Goal: Information Seeking & Learning: Find specific fact

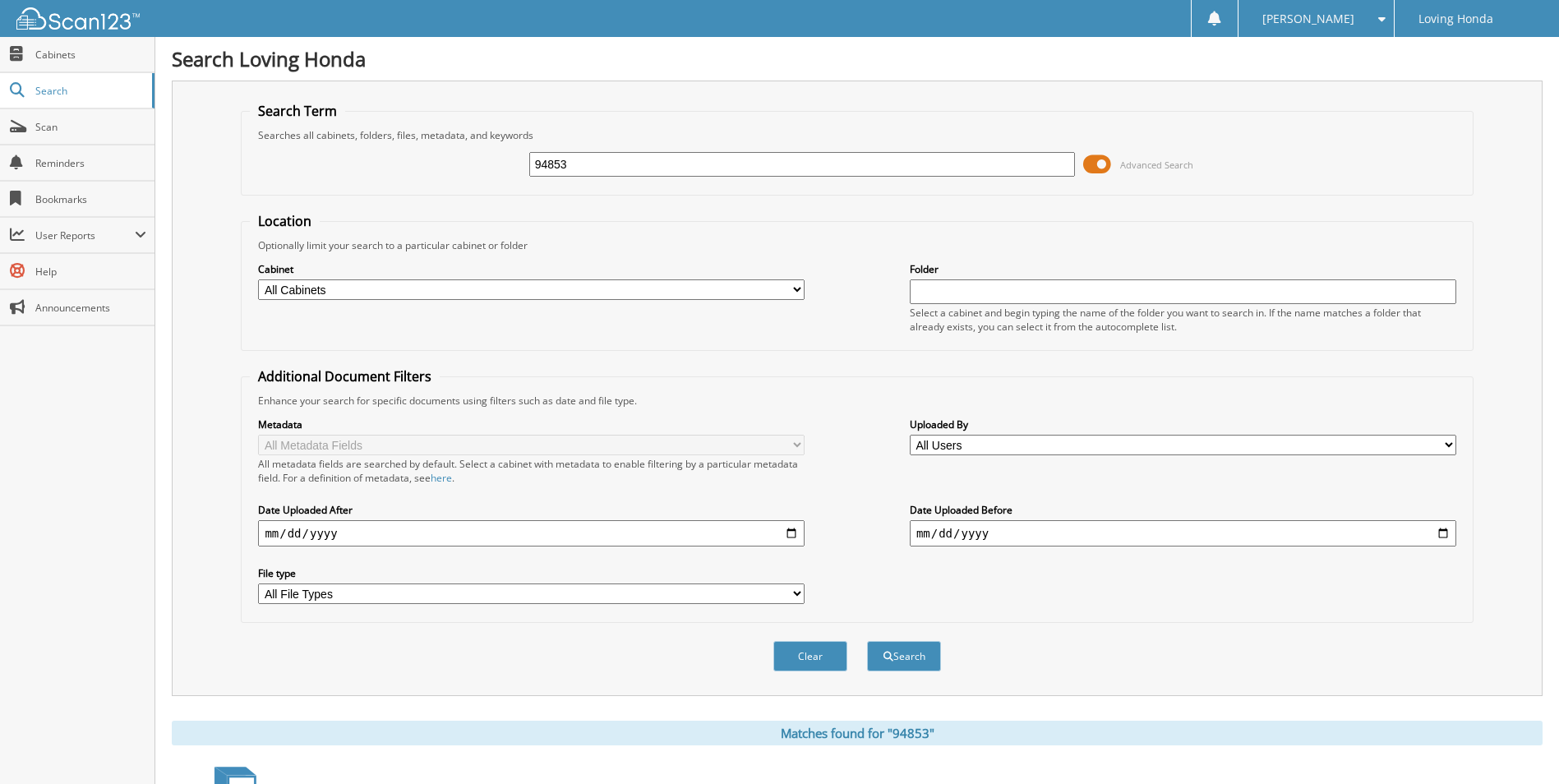
drag, startPoint x: 629, startPoint y: 161, endPoint x: 310, endPoint y: 191, distance: 320.4
click at [308, 194] on form "Search Term Searches all cabinets, folders, files, metadata, and keywords 94853…" at bounding box center [856, 395] width 1232 height 588
type input "95228"
click at [867, 641] on button "Search" at bounding box center [904, 656] width 74 height 30
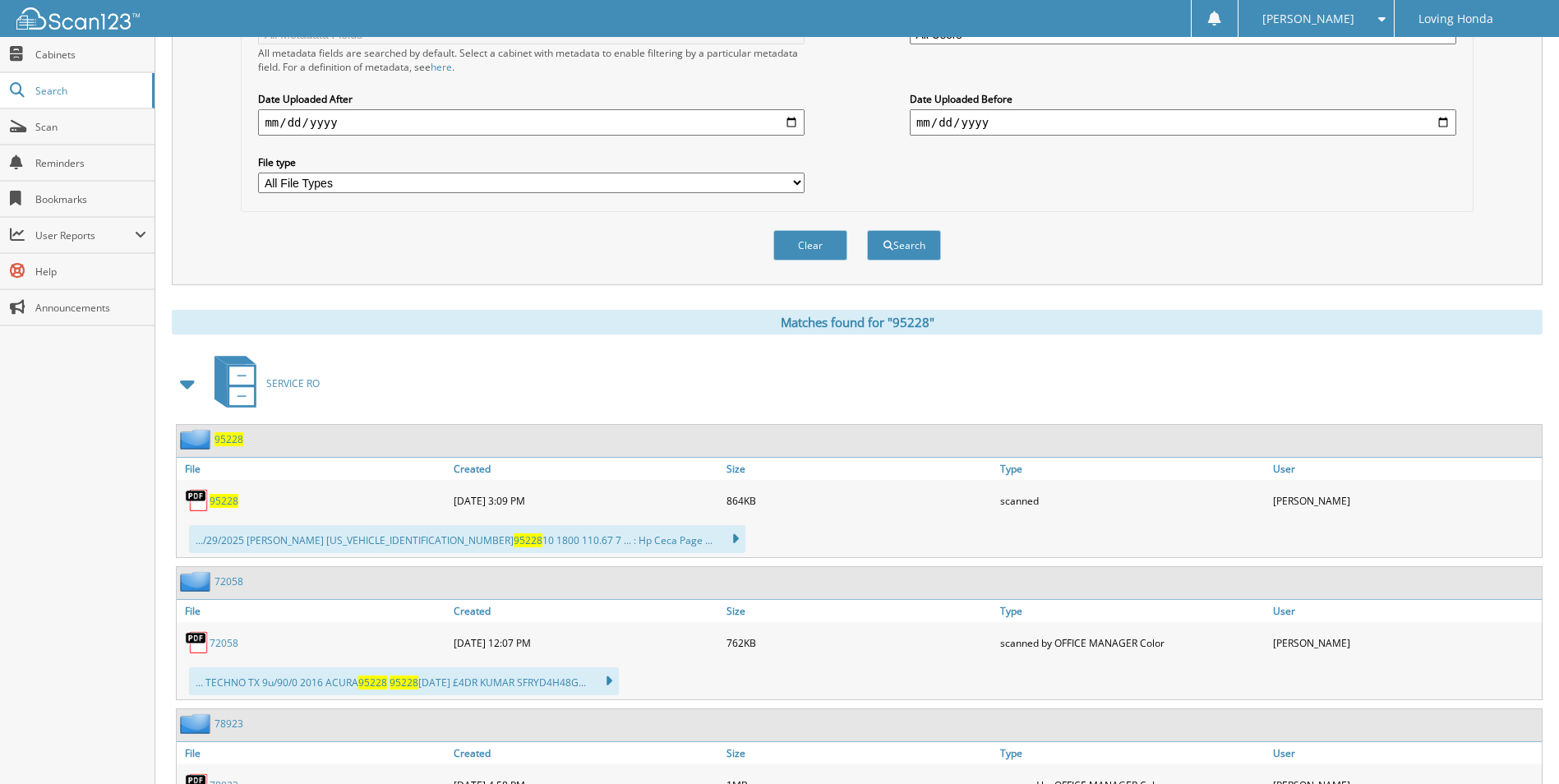
click at [217, 493] on span "95228" at bounding box center [224, 500] width 28 height 14
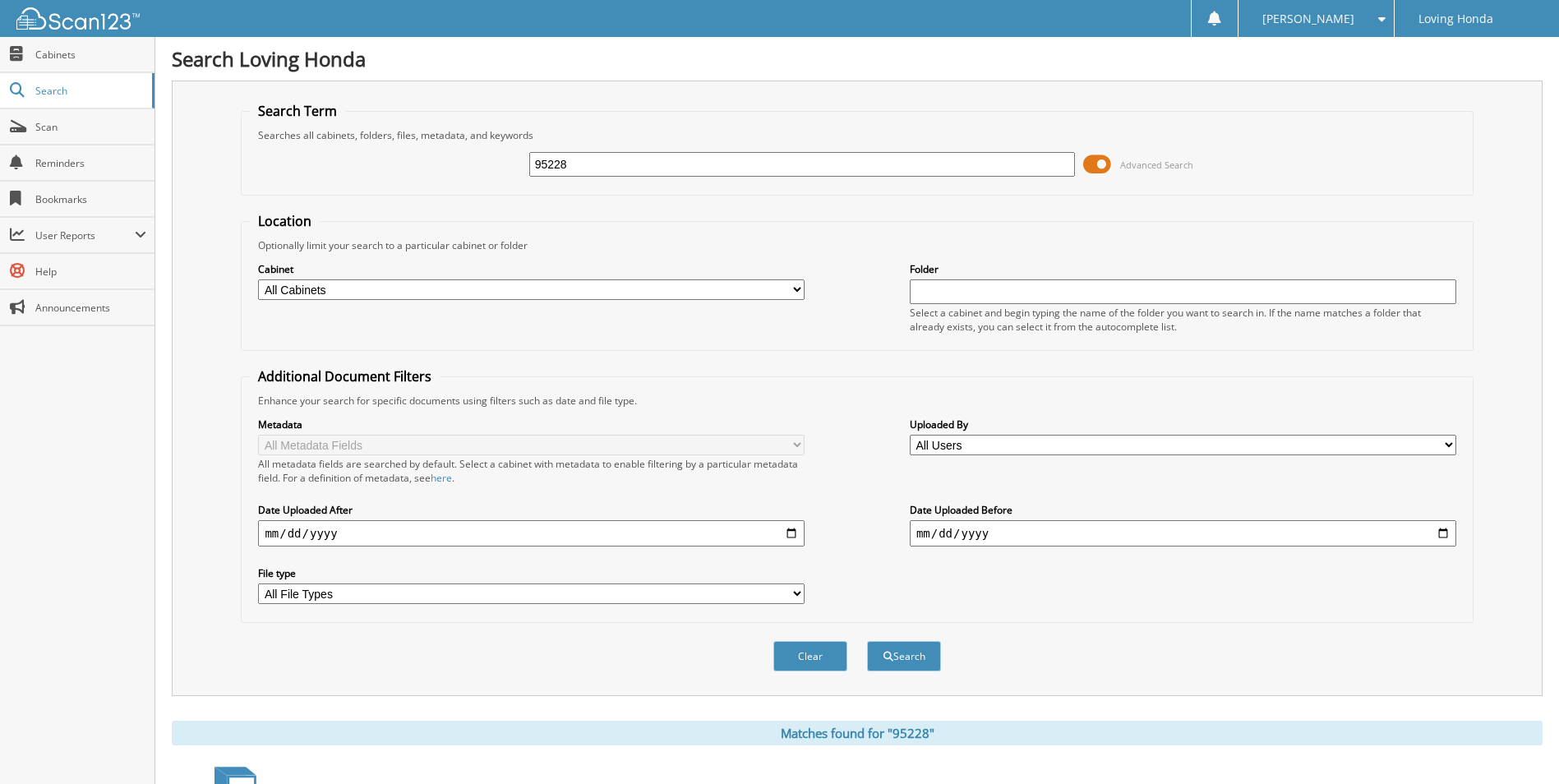
click at [877, 169] on input "95228" at bounding box center [802, 164] width 546 height 25
type input "95224"
click at [867, 641] on button "Search" at bounding box center [904, 656] width 74 height 30
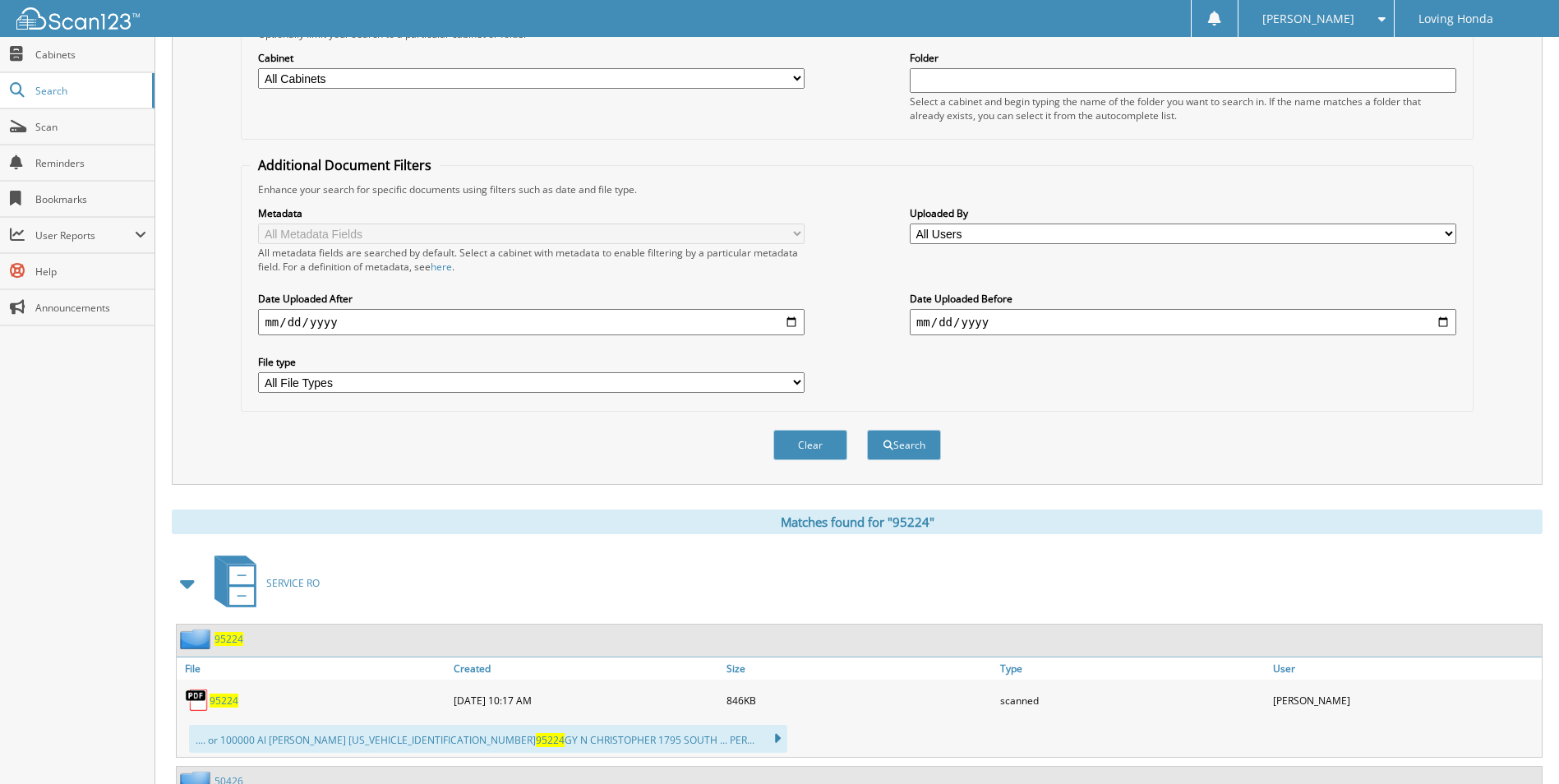
scroll to position [359, 0]
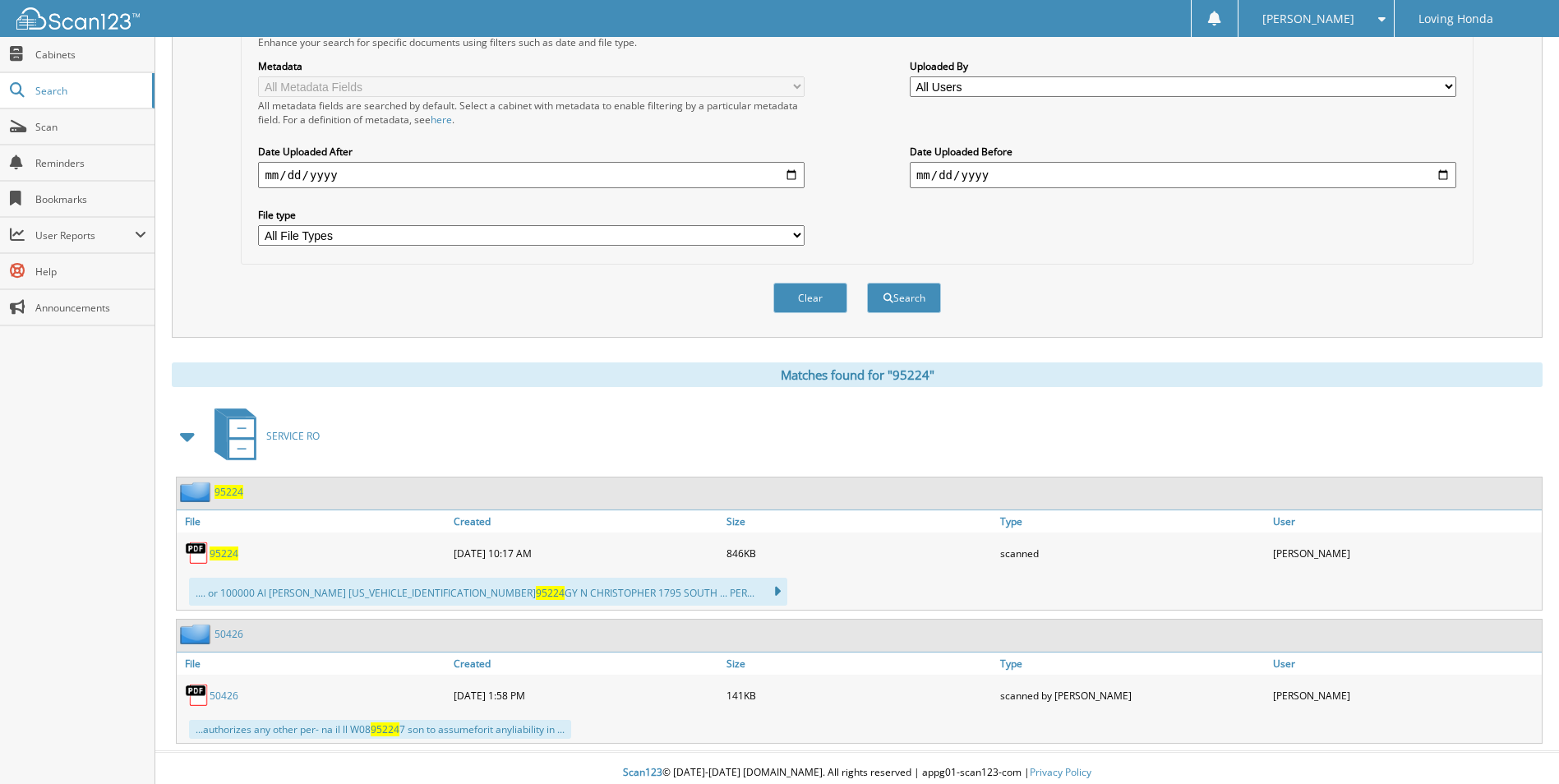
click at [227, 547] on span "95224" at bounding box center [224, 553] width 28 height 14
click at [849, 135] on div "Metadata All Metadata Fields All metadata fields are searched by default. Selec…" at bounding box center [857, 152] width 1214 height 207
click at [232, 546] on span "95224" at bounding box center [224, 553] width 28 height 14
